Goal: Information Seeking & Learning: Check status

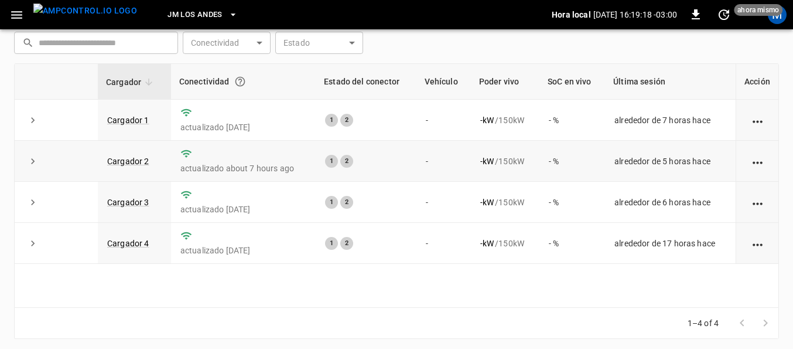
scroll to position [172, 0]
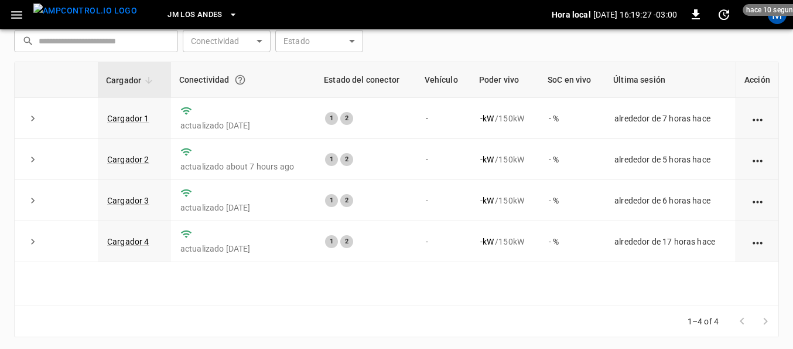
drag, startPoint x: 380, startPoint y: 348, endPoint x: 609, endPoint y: 317, distance: 230.6
click at [592, 346] on div "Alertas sin resolver 0 Sin datos Very High High Medium Low Very Low Poder vivo …" at bounding box center [396, 104] width 793 height 494
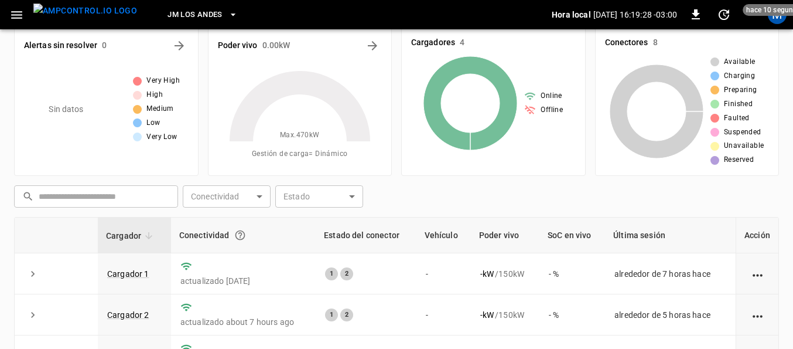
scroll to position [0, 0]
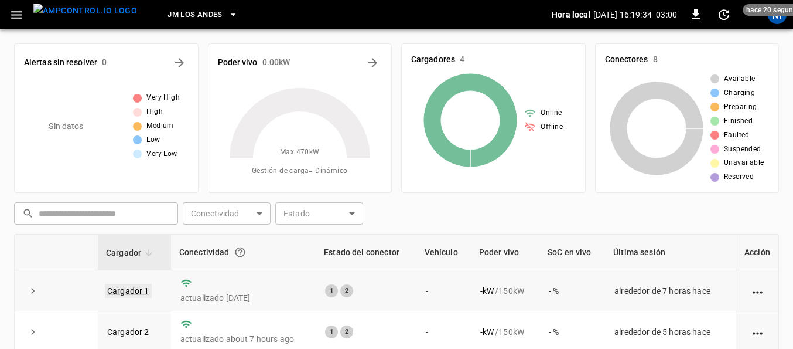
click at [127, 292] on link "Cargador 1" at bounding box center [128, 291] width 47 height 14
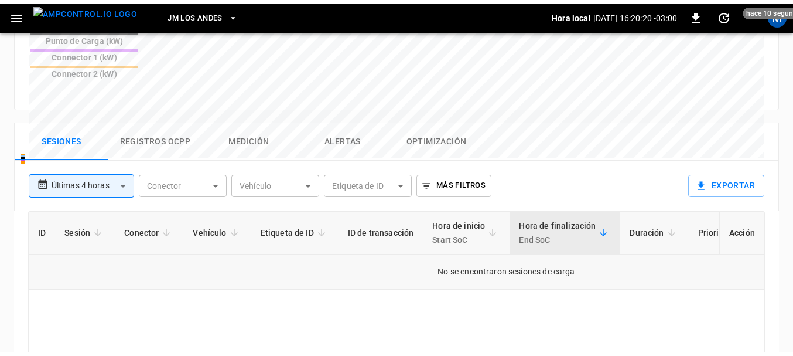
scroll to position [586, 0]
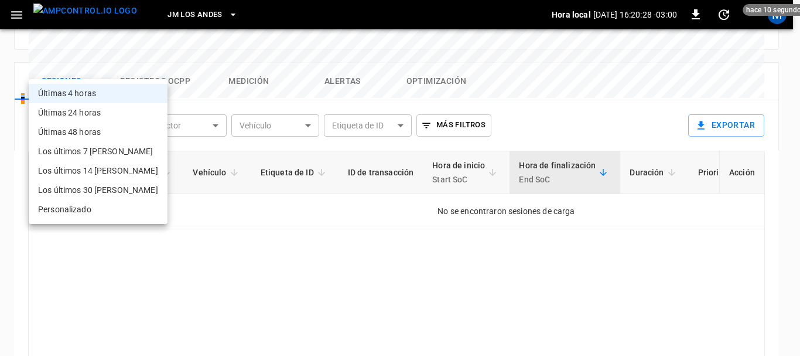
click at [83, 93] on li "Últimas 4 horas" at bounding box center [98, 93] width 139 height 19
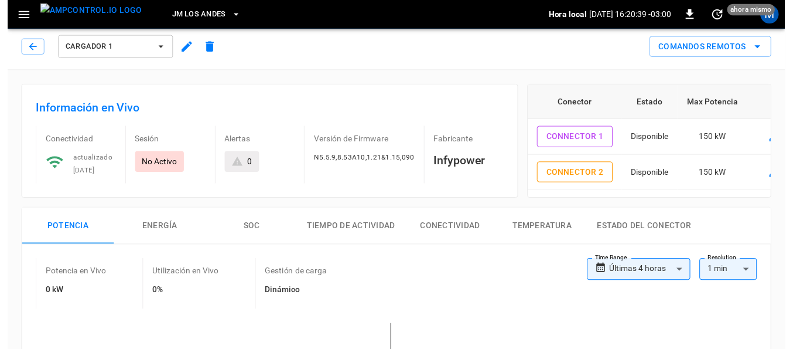
scroll to position [0, 0]
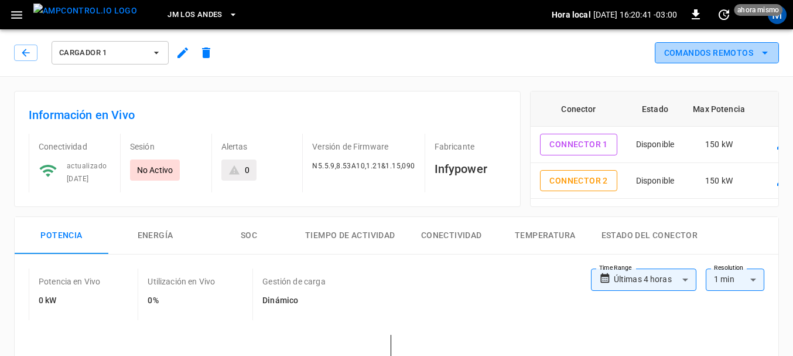
click at [768, 55] on icon "remote commands options" at bounding box center [765, 53] width 14 height 14
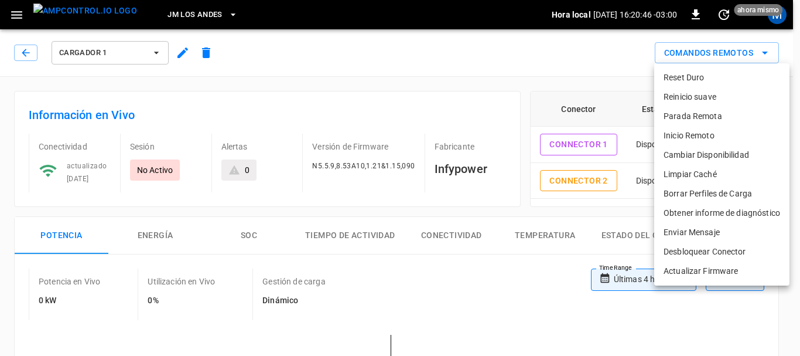
click at [492, 35] on div at bounding box center [400, 178] width 800 height 356
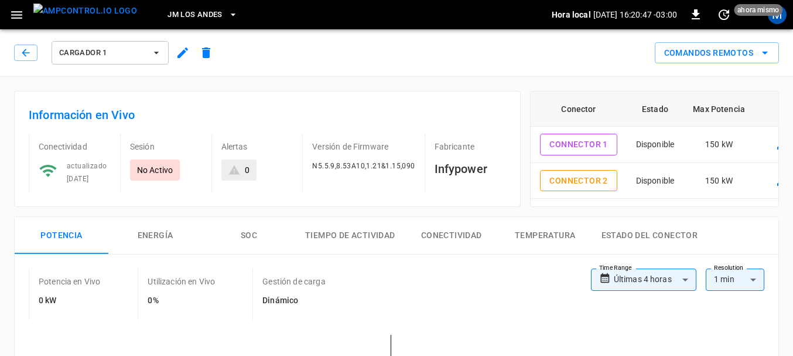
click at [485, 53] on div "Comandos Remotos" at bounding box center [498, 48] width 561 height 31
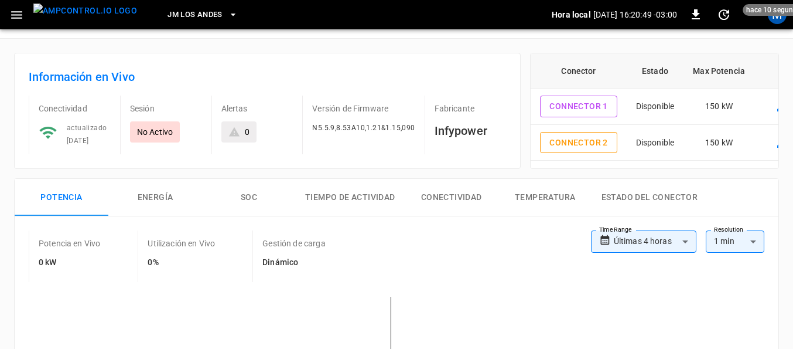
scroll to position [59, 0]
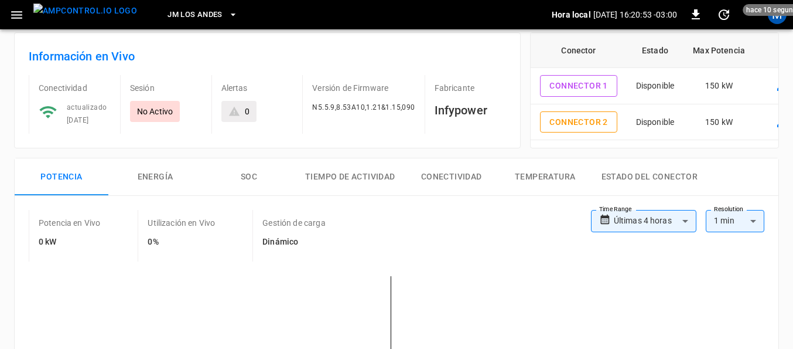
click at [234, 110] on icon at bounding box center [233, 111] width 11 height 9
